Goal: Find specific page/section: Find specific page/section

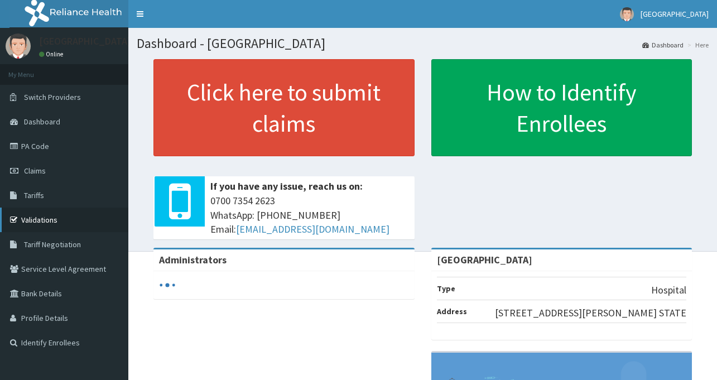
click at [53, 215] on link "Validations" at bounding box center [64, 220] width 128 height 25
drag, startPoint x: 44, startPoint y: 219, endPoint x: 49, endPoint y: 211, distance: 8.8
click at [44, 219] on link "Validations" at bounding box center [64, 220] width 128 height 25
